Goal: Check status: Check status

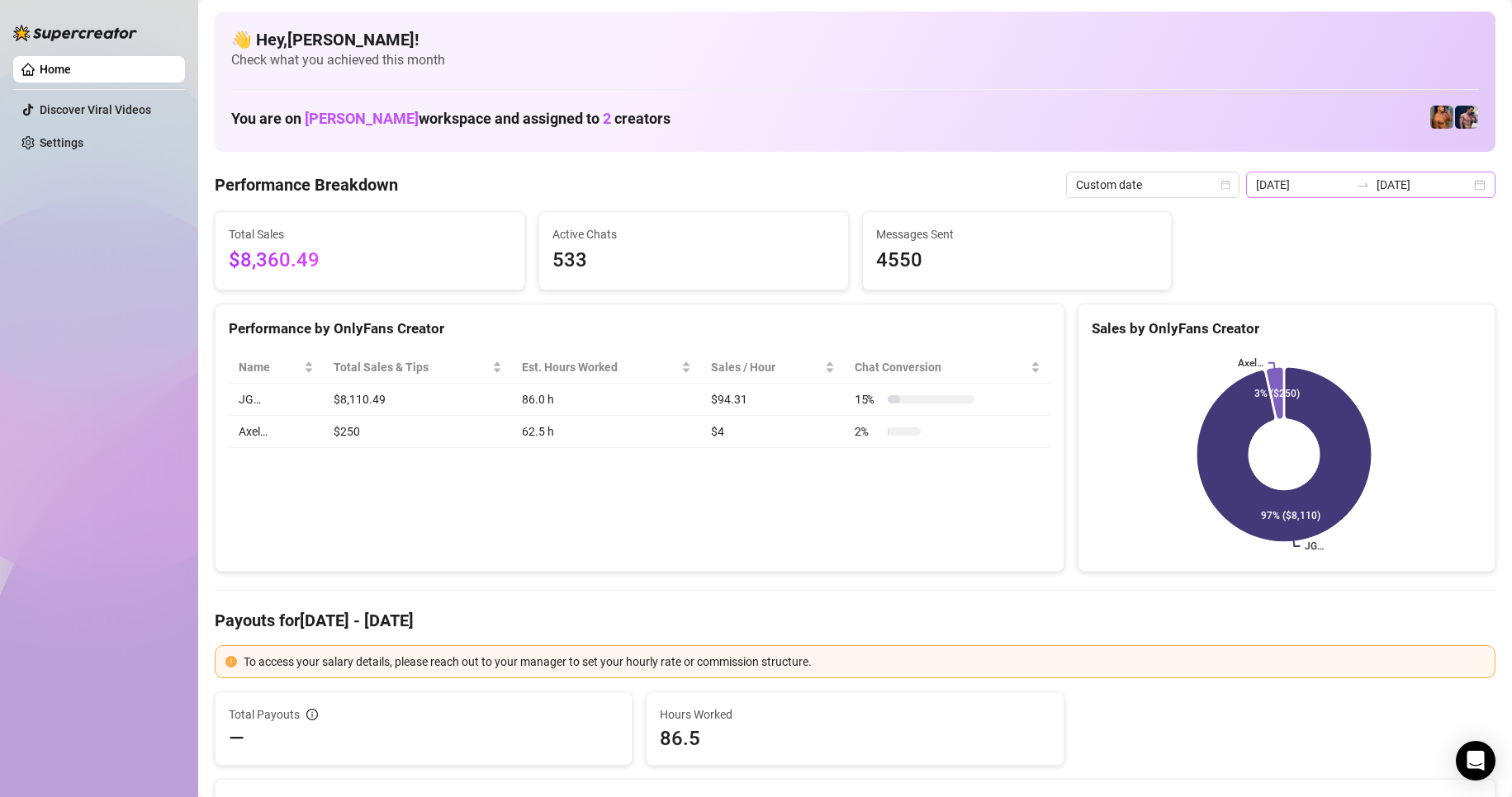
click at [1462, 176] on div "[DATE] [DATE]" at bounding box center [1371, 185] width 250 height 27
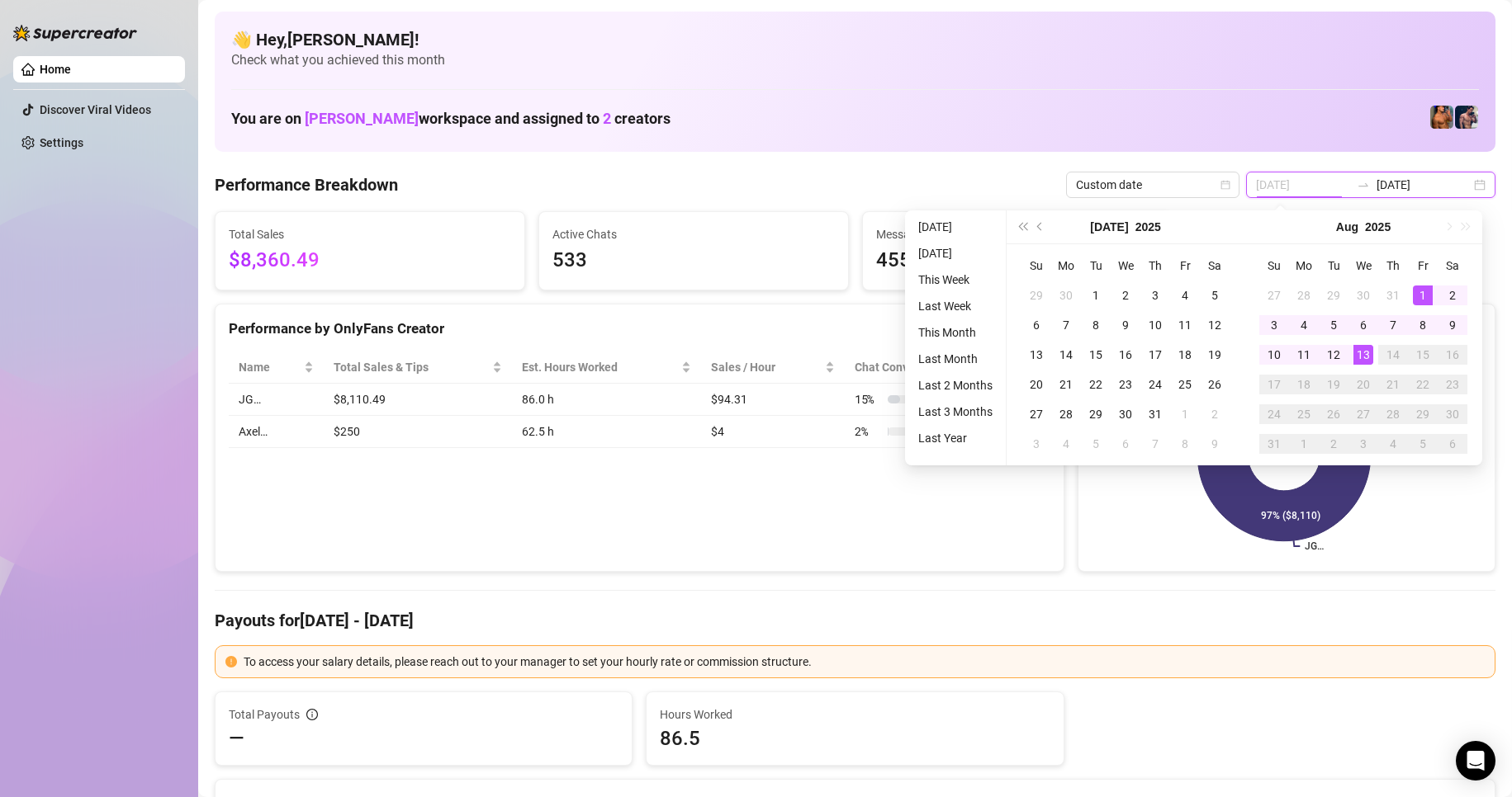
type input "[DATE]"
click at [1418, 303] on div "1" at bounding box center [1422, 295] width 20 height 20
type input "[DATE]"
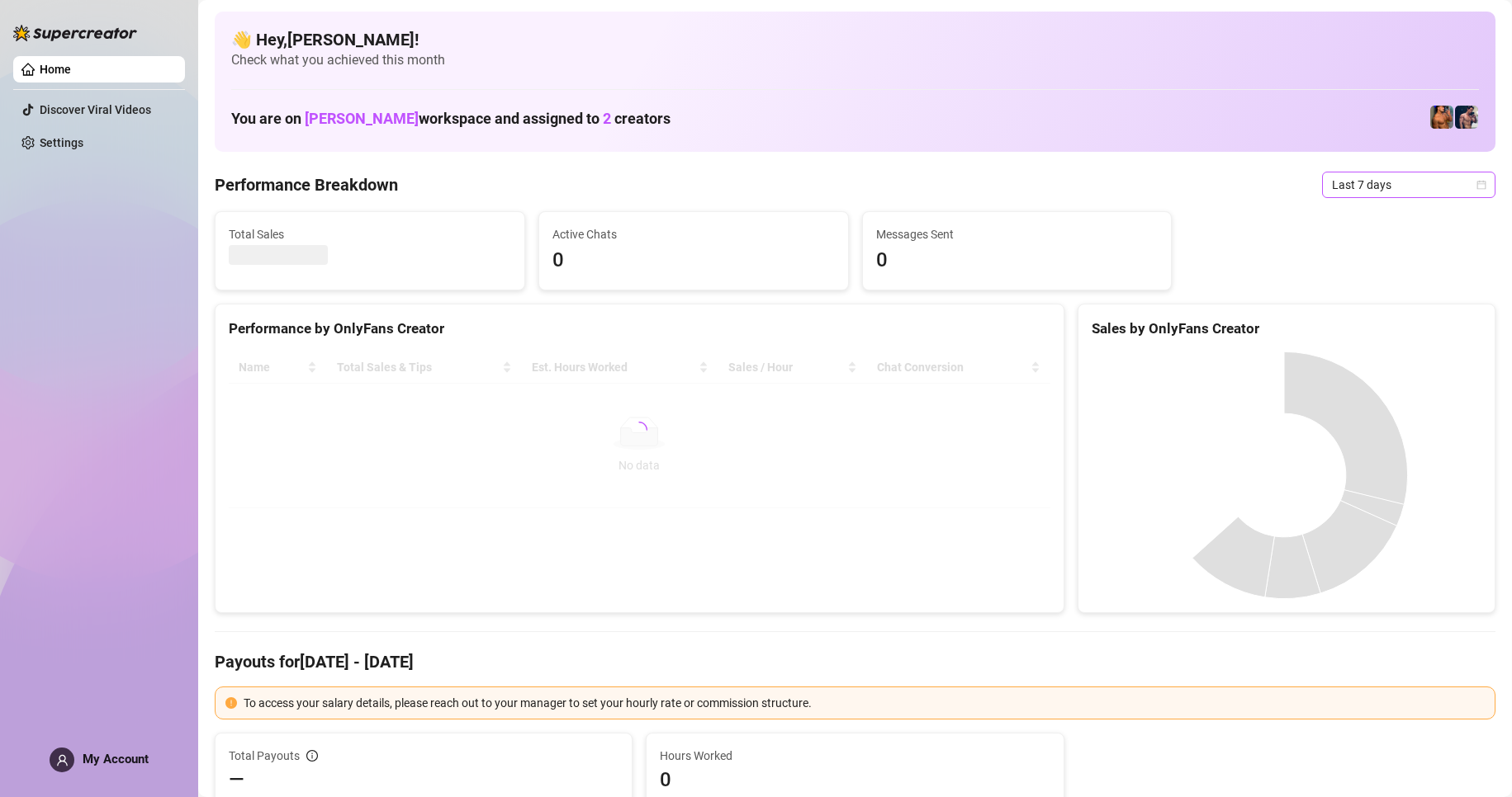
click at [1453, 178] on span "Last 7 days" at bounding box center [1408, 185] width 153 height 25
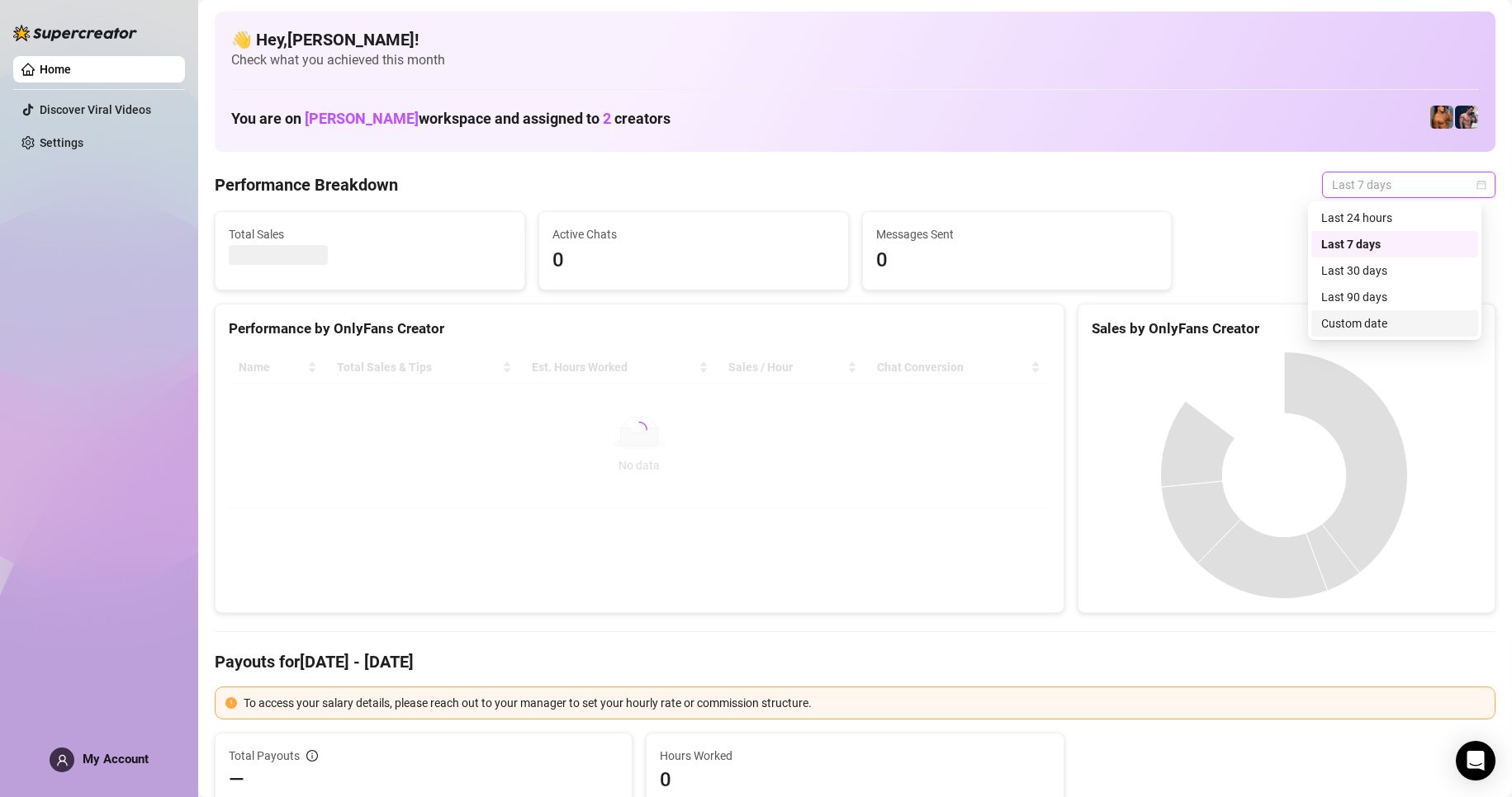
click at [1379, 328] on div "Custom date" at bounding box center [1395, 323] width 147 height 18
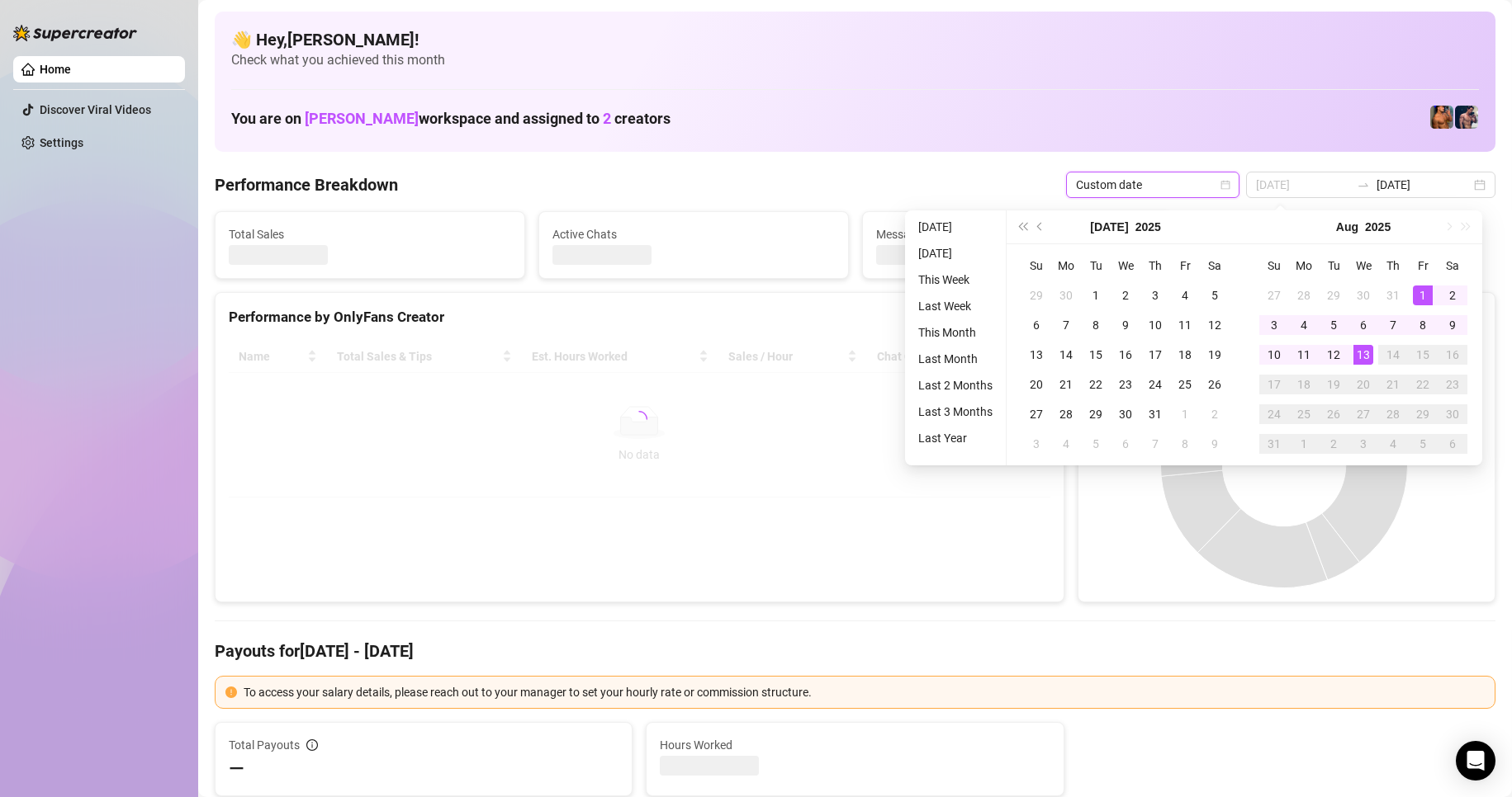
click at [1422, 300] on div "1" at bounding box center [1422, 295] width 20 height 20
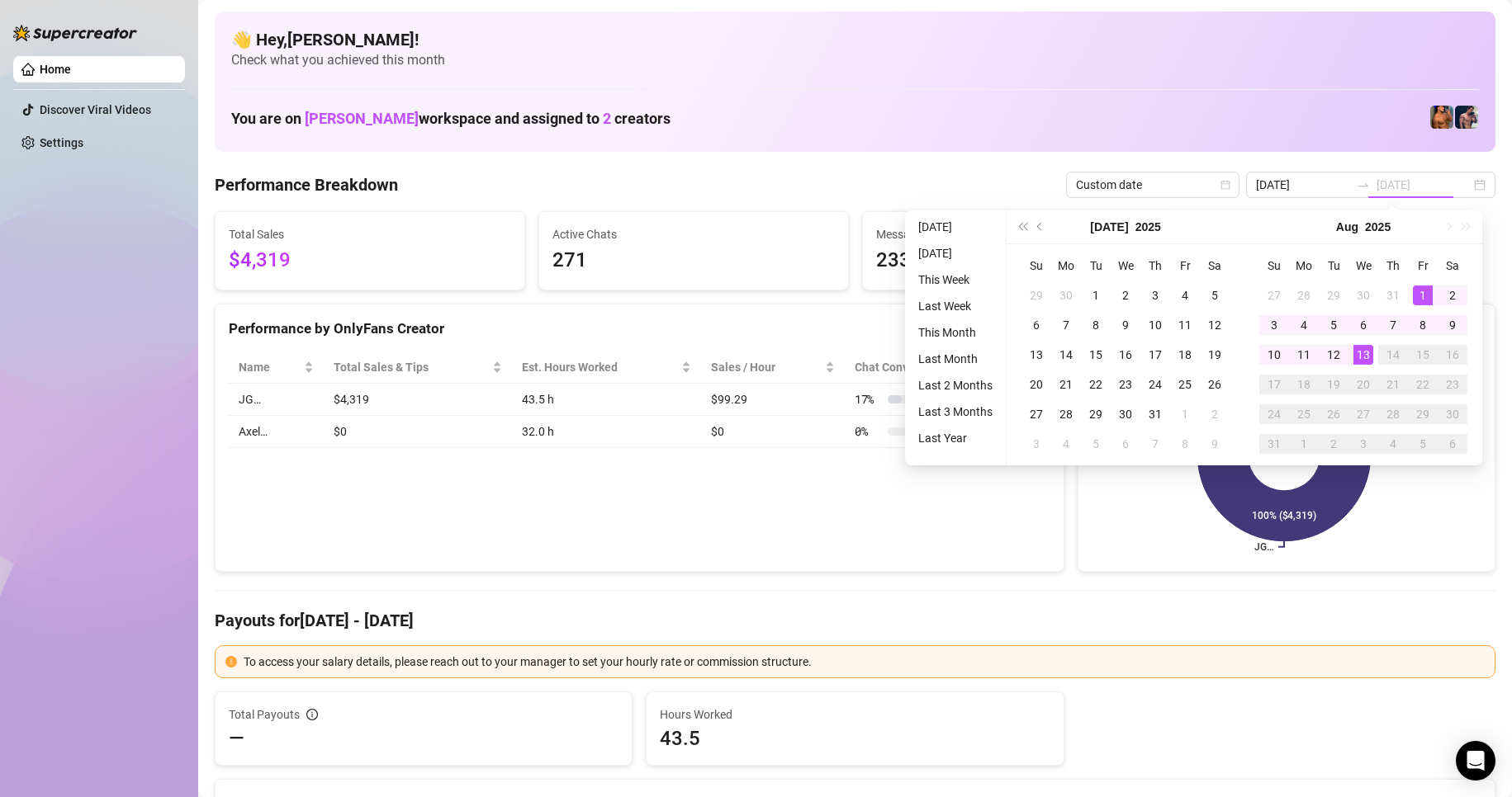
click at [1361, 362] on div "13" at bounding box center [1363, 354] width 20 height 20
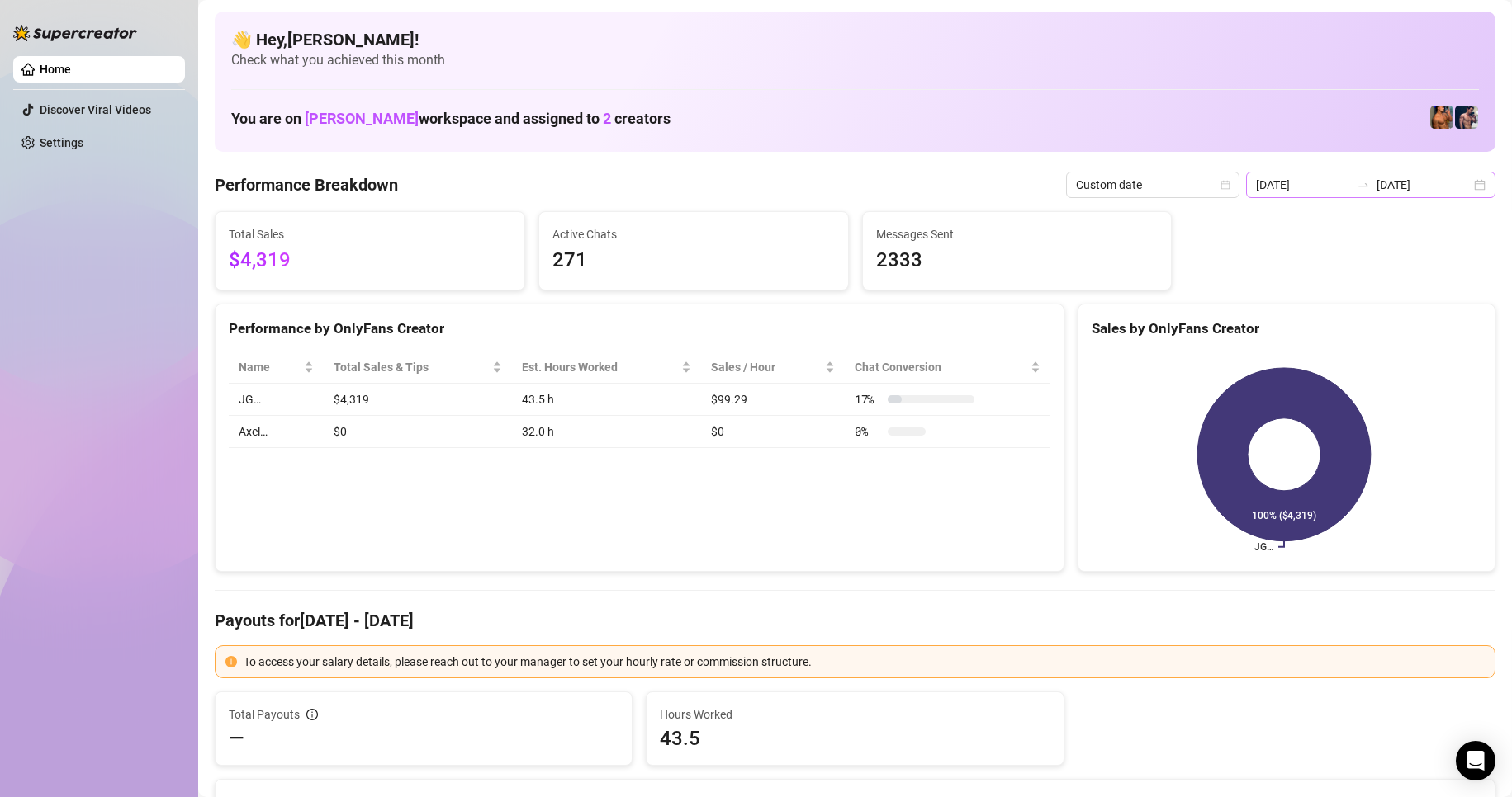
click at [1475, 178] on div "[DATE] [DATE]" at bounding box center [1371, 185] width 250 height 27
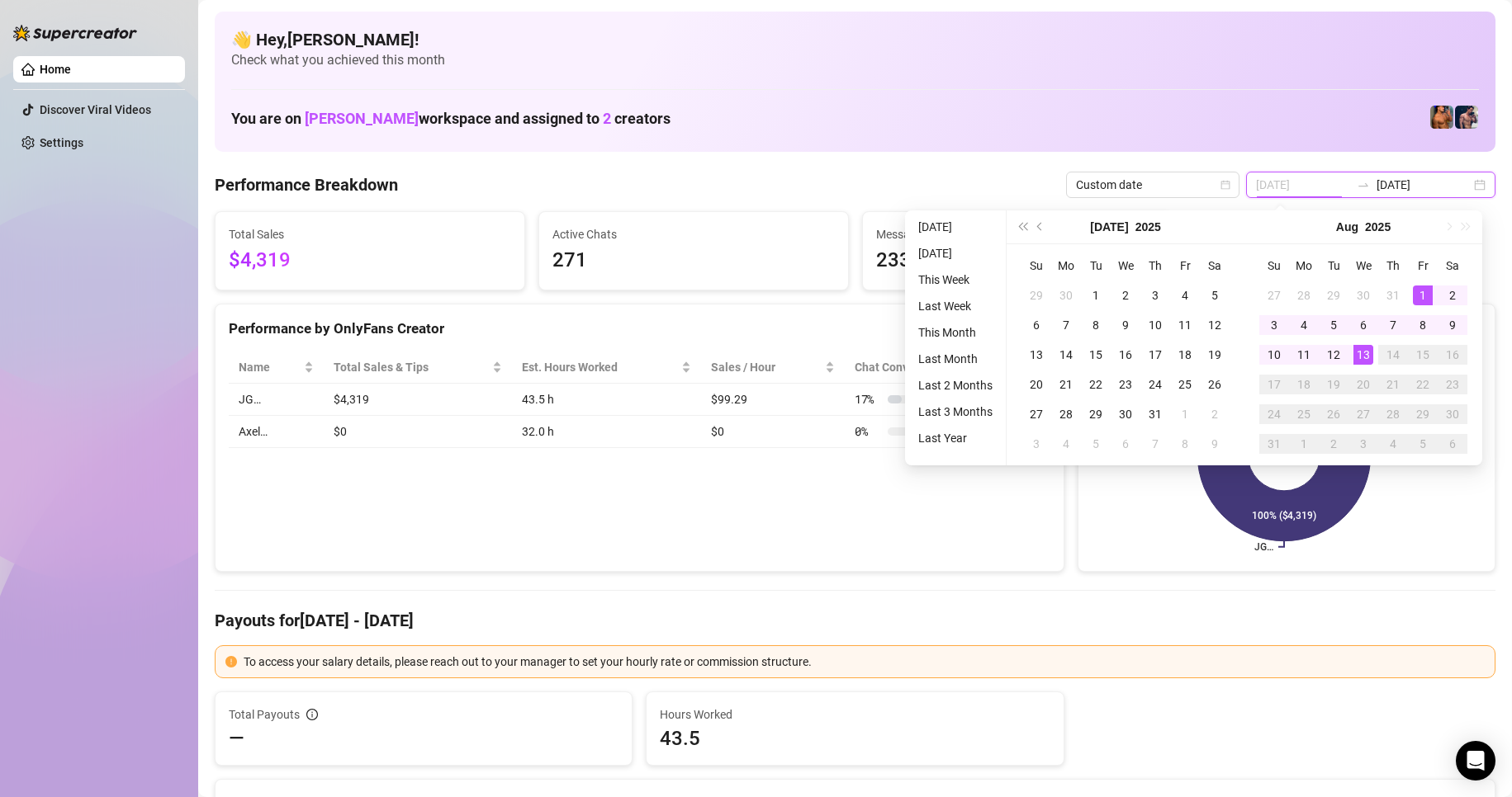
type input "[DATE]"
click at [1413, 294] on div "1" at bounding box center [1422, 295] width 20 height 20
type input "[DATE]"
click at [1366, 356] on div "13" at bounding box center [1363, 354] width 20 height 20
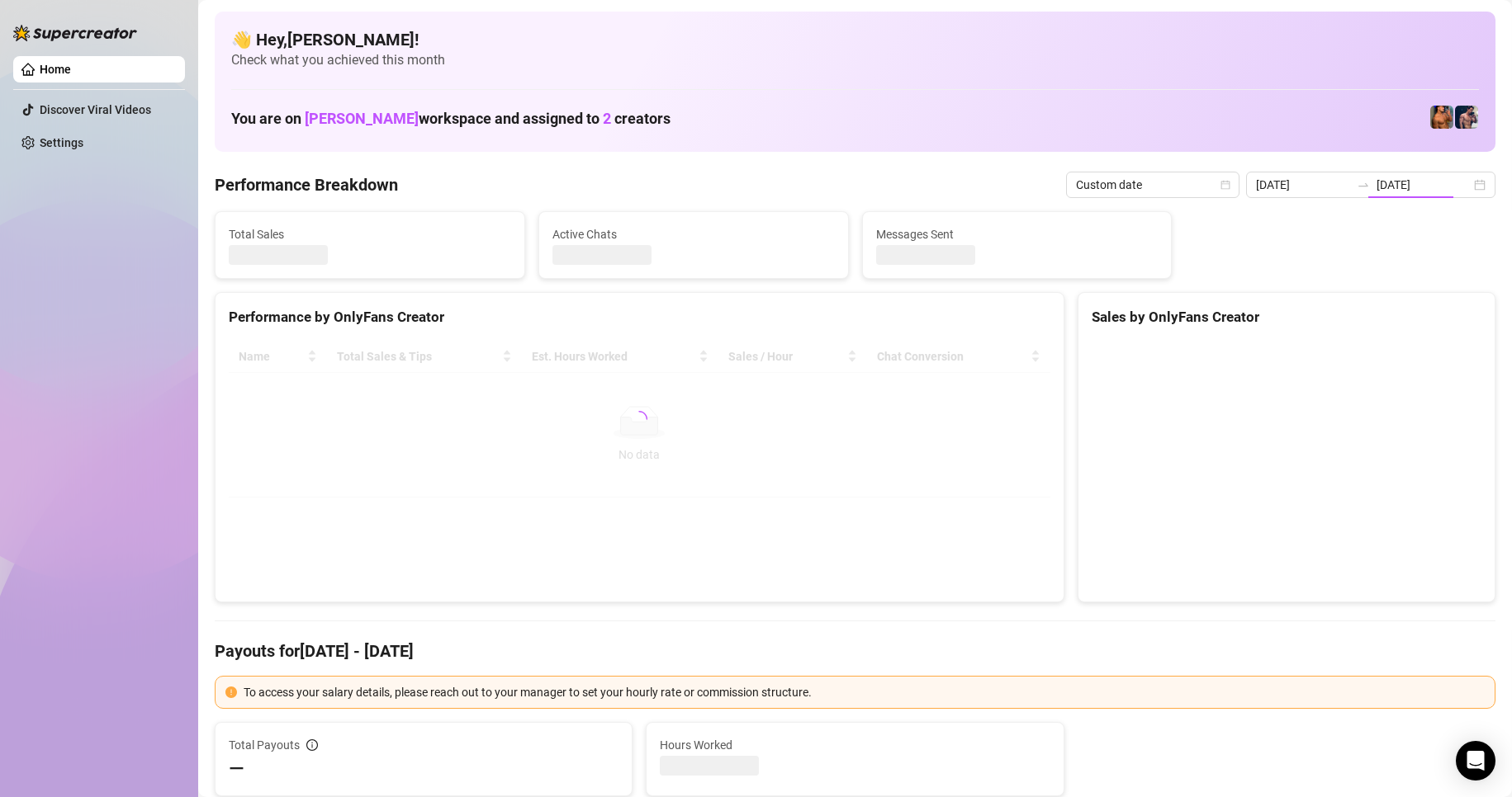
type input "[DATE]"
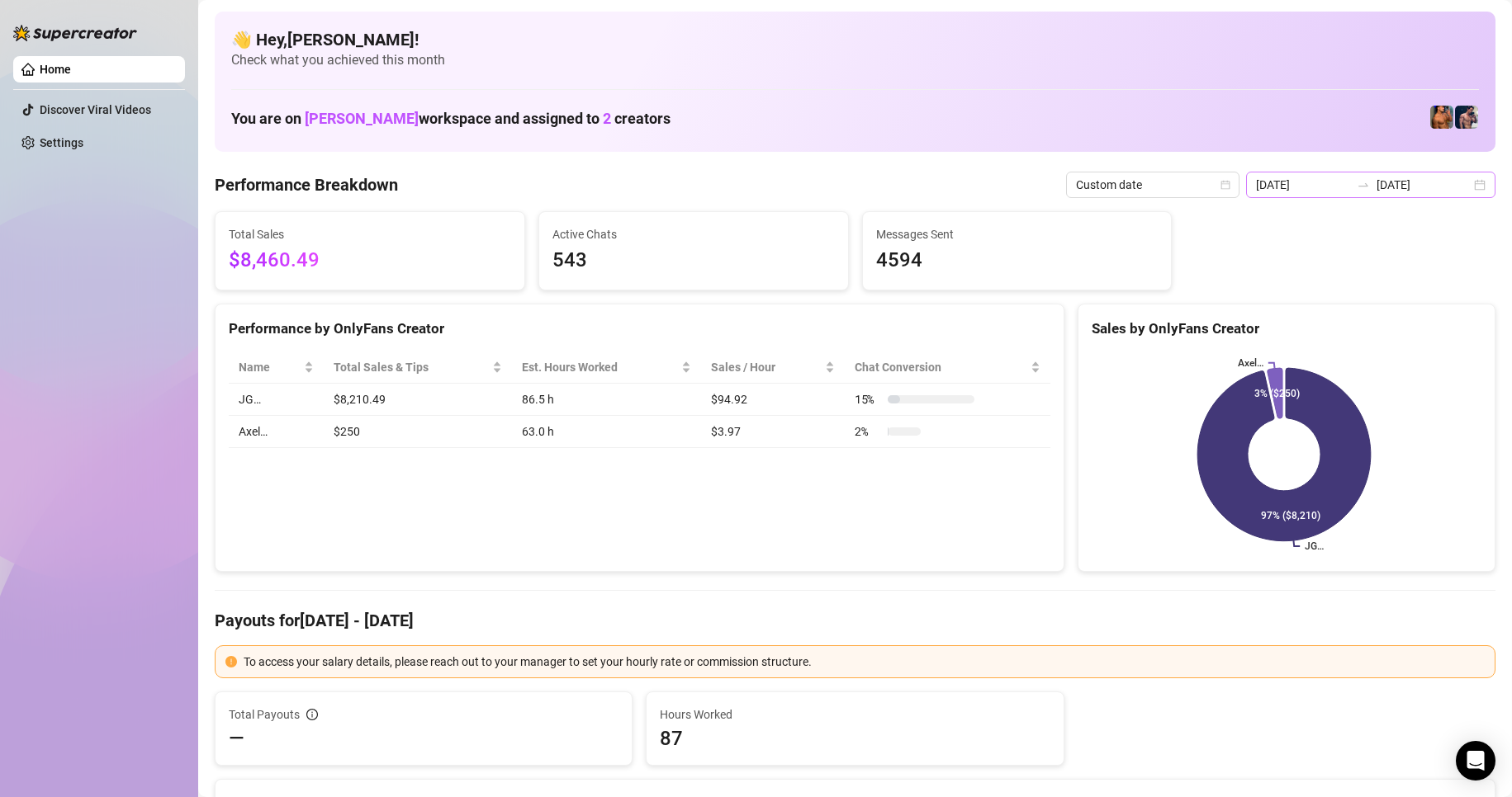
click at [1462, 191] on div "[DATE] [DATE]" at bounding box center [1371, 185] width 250 height 27
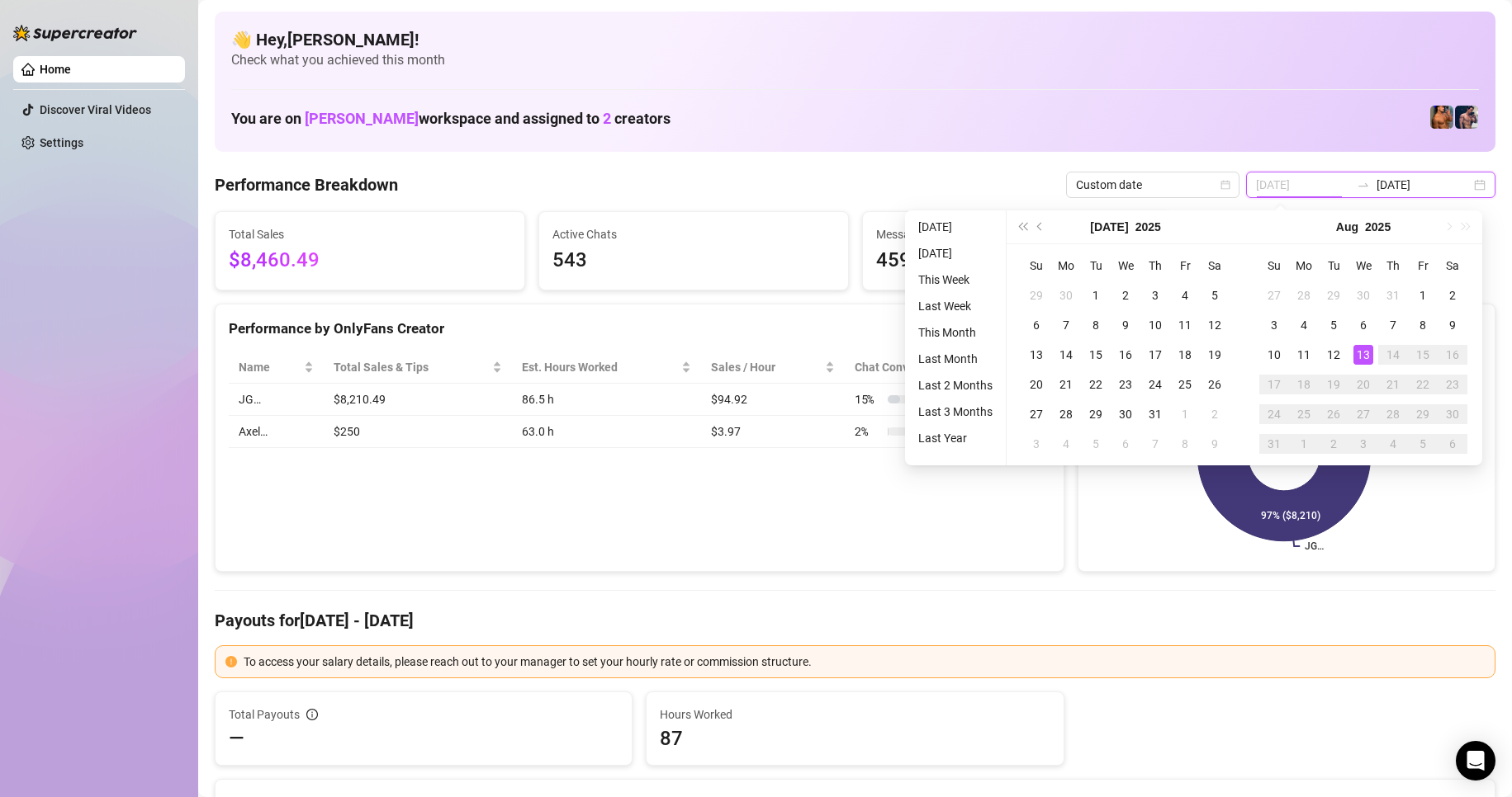
type input "[DATE]"
click at [1368, 357] on div "13" at bounding box center [1363, 354] width 20 height 20
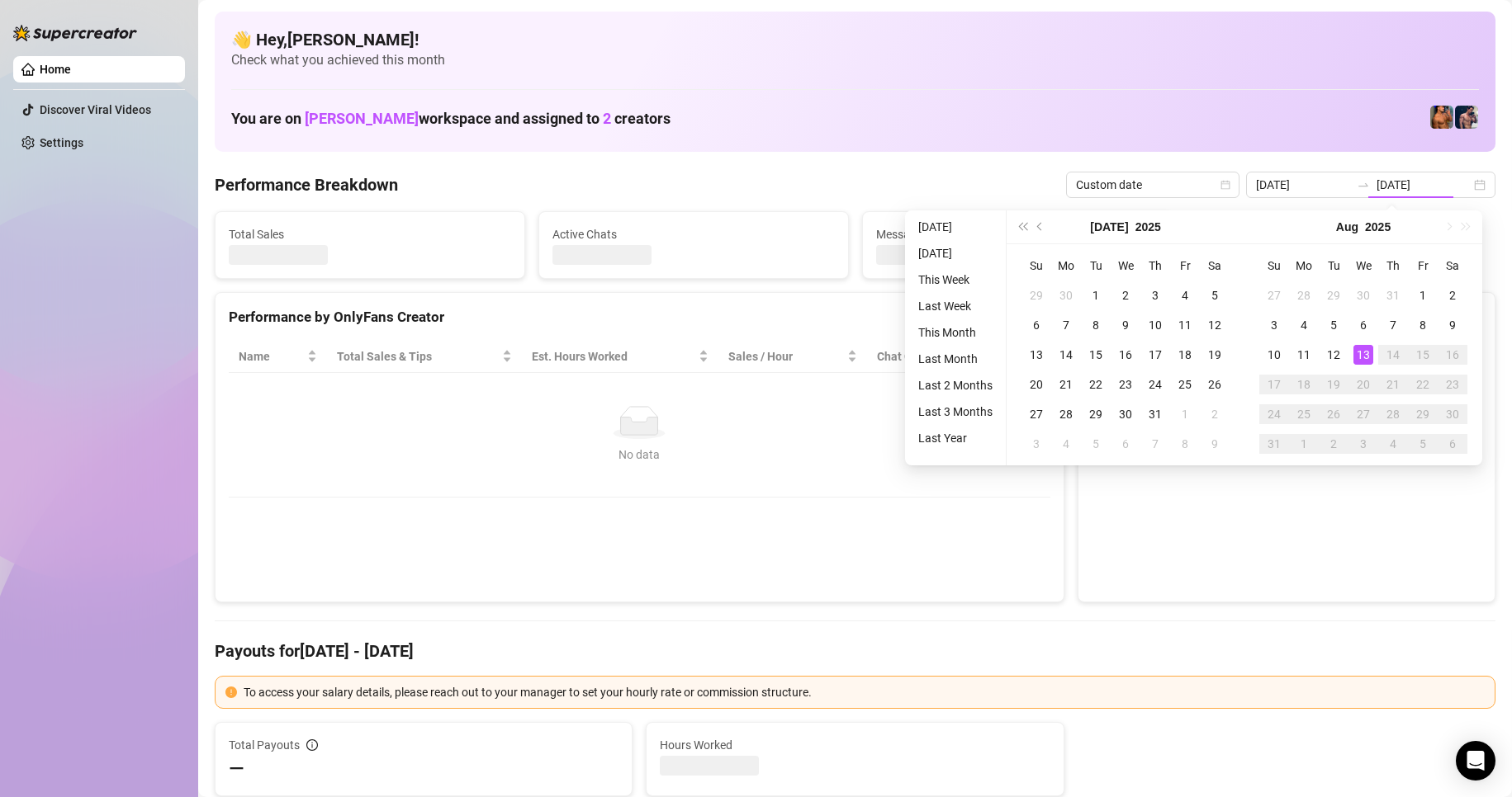
type input "[DATE]"
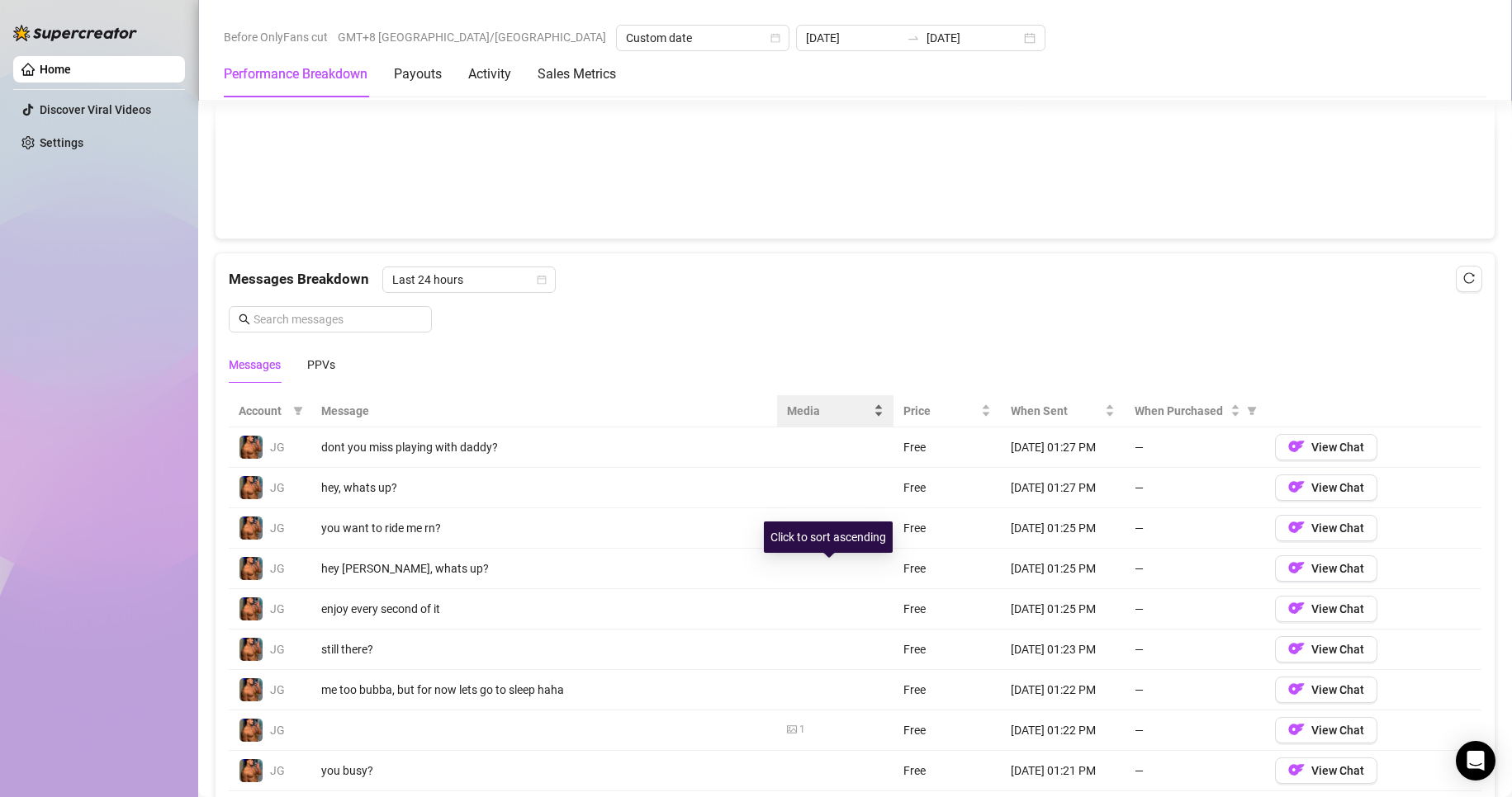
scroll to position [1155, 0]
